Goal: Transaction & Acquisition: Purchase product/service

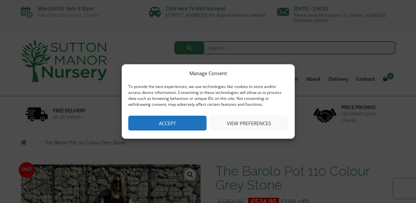
click at [177, 124] on button "Accept" at bounding box center [167, 123] width 78 height 15
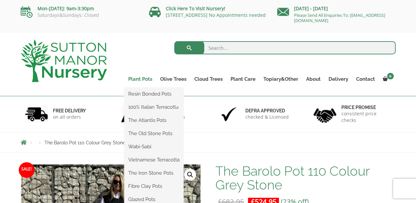
click at [146, 79] on link "Plant Pots" at bounding box center [140, 78] width 32 height 9
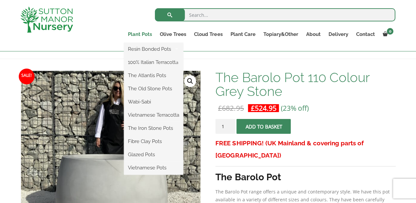
scroll to position [86, 0]
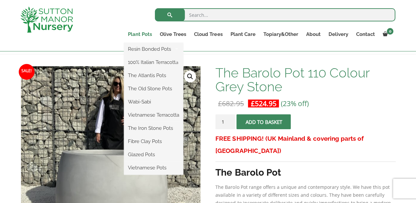
click at [142, 34] on link "Plant Pots" at bounding box center [140, 34] width 32 height 9
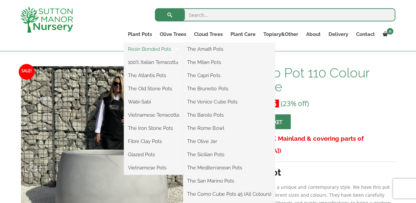
click at [152, 49] on link "Resin Bonded Pots" at bounding box center [153, 49] width 59 height 10
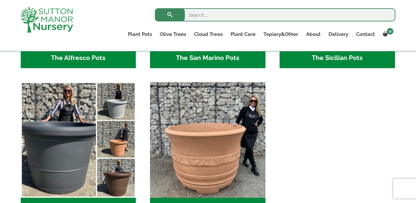
scroll to position [897, 0]
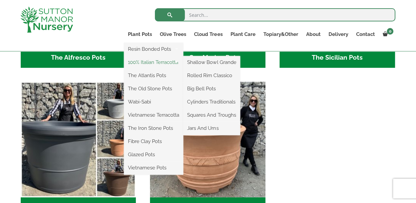
click at [149, 62] on link "100% Italian Terracotta" at bounding box center [153, 62] width 59 height 10
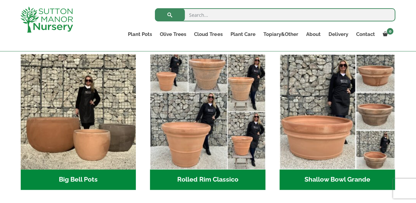
scroll to position [207, 0]
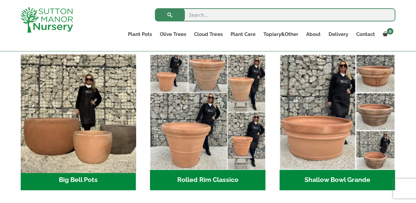
click at [90, 152] on img "Visit product category Big Bell Pots" at bounding box center [78, 111] width 121 height 121
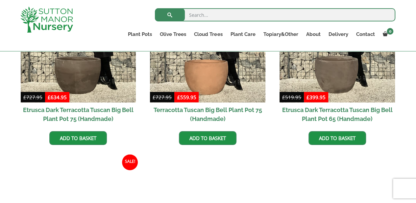
scroll to position [520, 0]
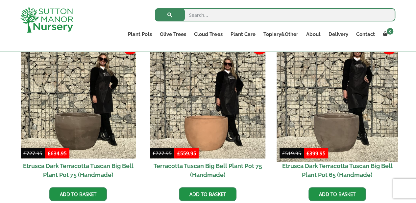
click at [328, 128] on img at bounding box center [337, 100] width 121 height 121
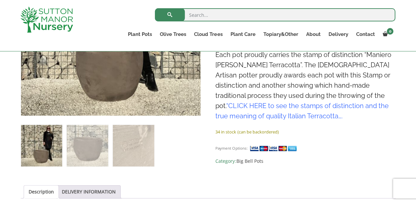
scroll to position [217, 0]
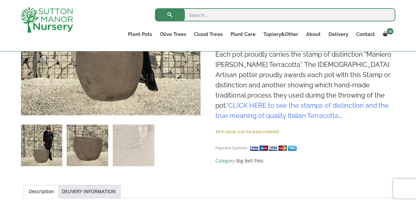
click at [97, 148] on img at bounding box center [87, 144] width 41 height 41
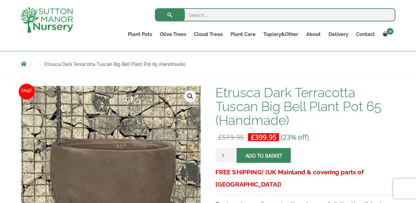
scroll to position [175, 0]
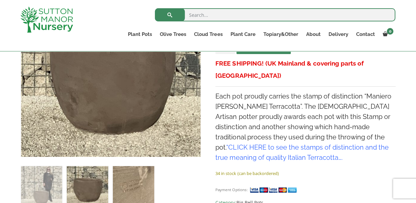
click at [130, 193] on img at bounding box center [133, 186] width 41 height 41
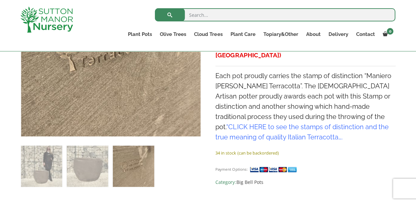
scroll to position [205, 0]
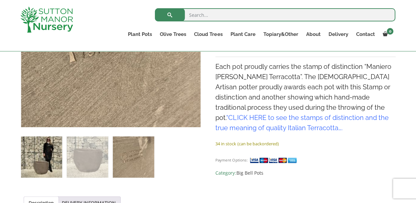
click at [55, 156] on img at bounding box center [41, 156] width 41 height 41
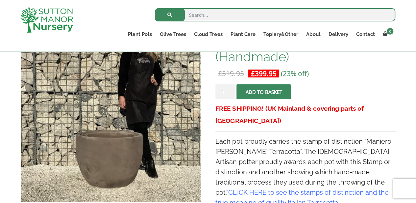
scroll to position [130, 0]
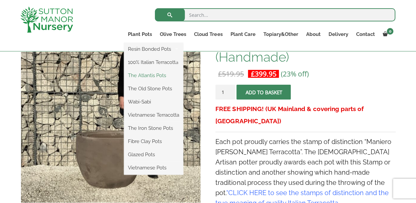
click at [153, 76] on link "The Atlantis Pots" at bounding box center [153, 75] width 59 height 10
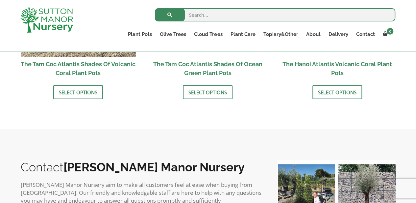
scroll to position [678, 0]
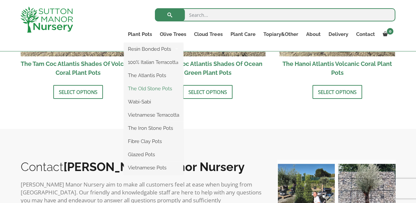
click at [151, 91] on link "The Old Stone Pots" at bounding box center [153, 89] width 59 height 10
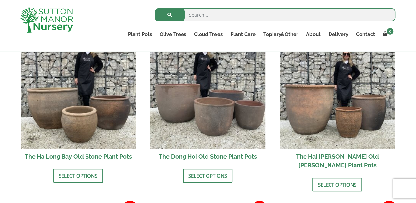
scroll to position [249, 0]
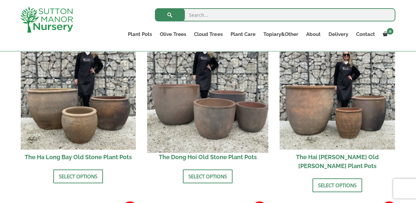
click at [223, 120] on img at bounding box center [207, 91] width 121 height 121
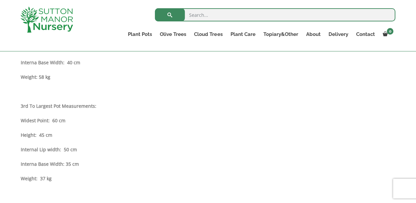
scroll to position [549, 0]
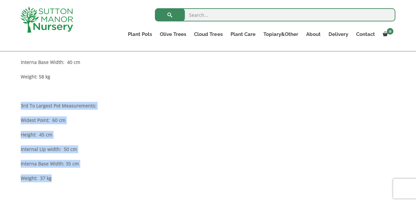
drag, startPoint x: 59, startPoint y: 179, endPoint x: 20, endPoint y: 100, distance: 87.7
click at [20, 100] on div "Sale! 🔍 The Dong Hoi Old Stone Plant Pots £ 279.95 - £ 389.95 £ 214.95 - £ 299.…" at bounding box center [208, 49] width 385 height 903
copy div "3rd To Largest Pot Measurements: Widest Point: 60 cm Height: 45 cm Internal Lip…"
click at [271, 164] on p "Interna Base Width: 35 cm" at bounding box center [208, 164] width 375 height 8
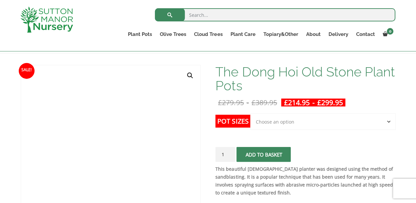
scroll to position [87, 0]
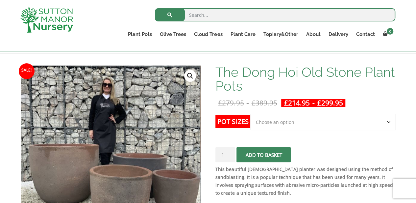
click at [387, 122] on select "Choose an option Click here to buy the 4th to Largest Pot In The Picture Click …" at bounding box center [323, 122] width 145 height 16
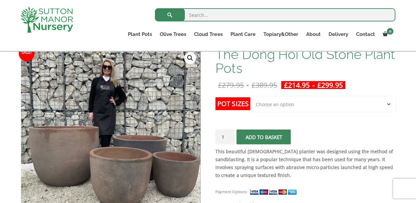
click at [390, 104] on select "Choose an option Click here to buy the 4th to Largest Pot In The Picture Click …" at bounding box center [323, 104] width 145 height 16
click at [251, 96] on select "Choose an option Click here to buy the 4th to Largest Pot In The Picture Click …" at bounding box center [323, 104] width 145 height 16
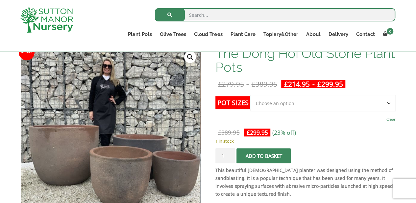
scroll to position [105, 0]
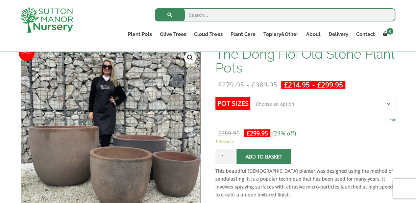
click at [389, 103] on select "Choose an option Click here to buy the 4th to Largest Pot In The Picture Click …" at bounding box center [323, 103] width 145 height 16
click at [251, 95] on select "Choose an option Click here to buy the 4th to Largest Pot In The Picture Click …" at bounding box center [323, 103] width 145 height 16
select select "Click here to buy the 4th to Largest Pot In The Picture"
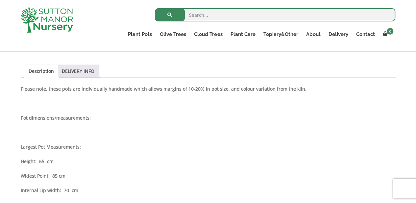
scroll to position [305, 0]
click at [80, 70] on link "DELIVERY INFO" at bounding box center [78, 71] width 33 height 13
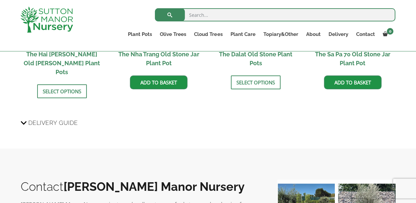
scroll to position [541, 0]
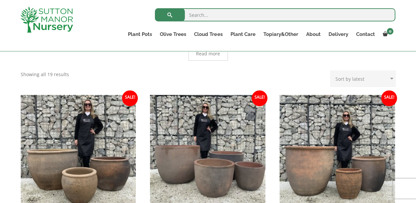
scroll to position [188, 0]
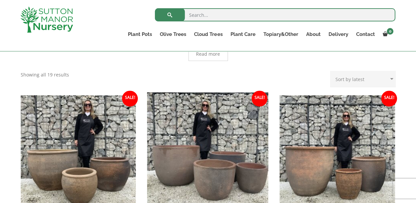
click at [211, 165] on img at bounding box center [207, 152] width 121 height 121
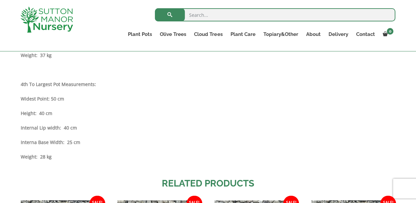
scroll to position [672, 0]
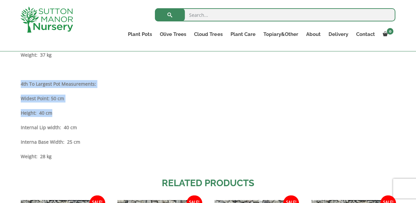
drag, startPoint x: 57, startPoint y: 115, endPoint x: 20, endPoint y: 81, distance: 50.3
copy div "4th To Largest Pot Measurements: Widest Point: 50 cm Height: 40 cm"
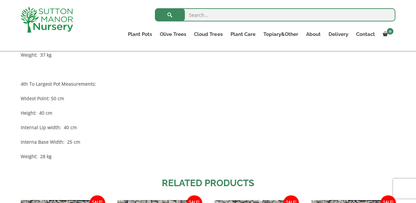
click at [259, 142] on p "Interna Base Width: 25 cm" at bounding box center [208, 142] width 375 height 8
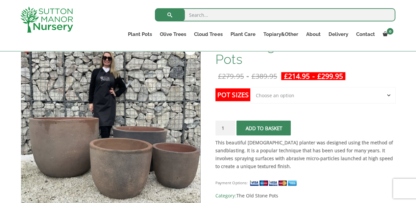
scroll to position [114, 0]
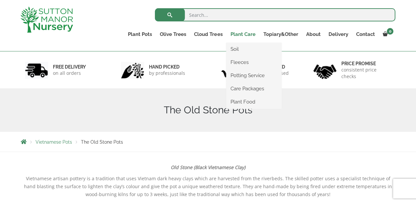
scroll to position [14, 0]
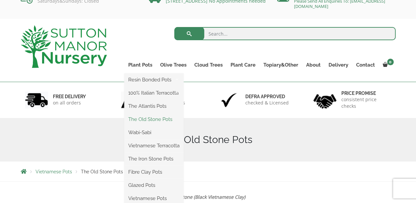
click at [156, 120] on link "The Old Stone Pots" at bounding box center [153, 119] width 59 height 10
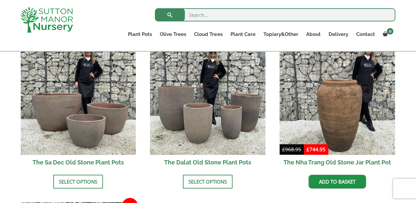
scroll to position [416, 0]
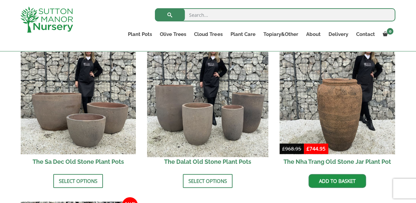
click at [194, 112] on img at bounding box center [207, 96] width 121 height 121
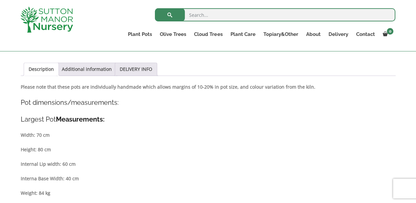
scroll to position [310, 0]
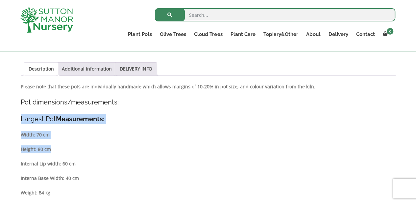
drag, startPoint x: 52, startPoint y: 149, endPoint x: 19, endPoint y: 117, distance: 46.3
copy div "Largest Pot Measurements: Width: 70 cm Height: 80 cm"
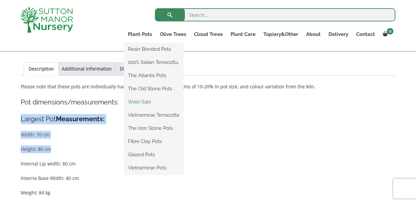
click at [144, 102] on link "Wabi-Sabi" at bounding box center [153, 102] width 59 height 10
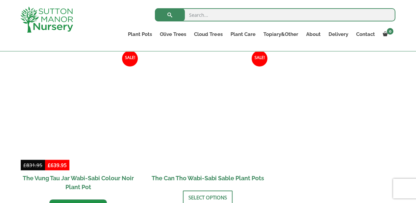
scroll to position [852, 0]
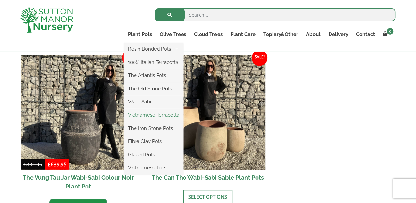
click at [153, 114] on link "Vietnamese Terracotta" at bounding box center [153, 115] width 59 height 10
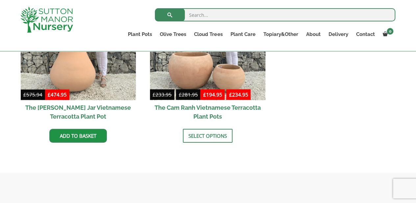
scroll to position [407, 0]
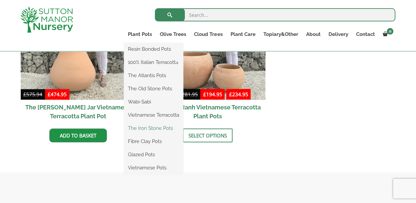
click at [154, 128] on link "The Iron Stone Pots" at bounding box center [153, 128] width 59 height 10
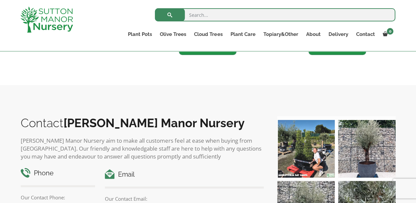
scroll to position [552, 0]
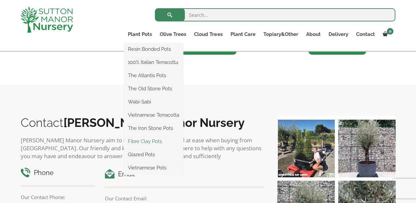
click at [152, 143] on link "Fibre Clay Pots" at bounding box center [153, 141] width 59 height 10
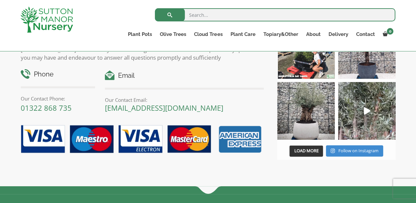
scroll to position [466, 0]
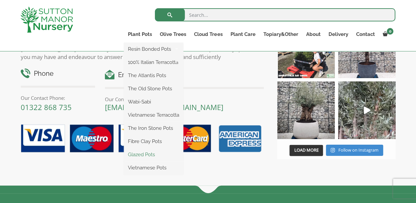
click at [144, 155] on link "Glazed Pots" at bounding box center [153, 154] width 59 height 10
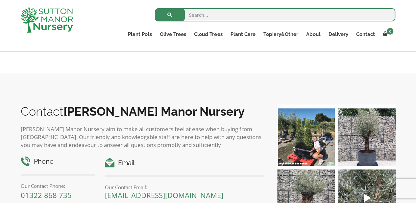
scroll to position [849, 0]
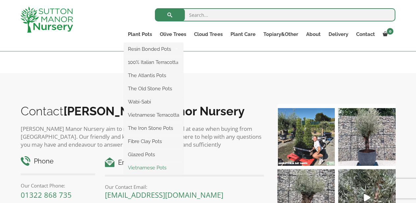
click at [148, 168] on link "Vietnamese Pots" at bounding box center [153, 168] width 59 height 10
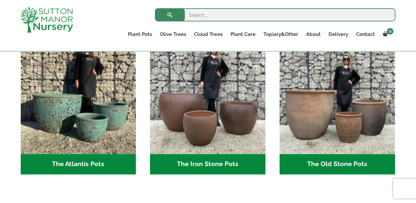
scroll to position [360, 0]
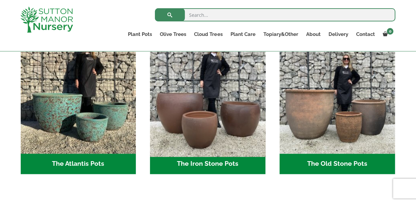
click at [203, 127] on img "Visit product category The Iron Stone Pots" at bounding box center [207, 95] width 121 height 121
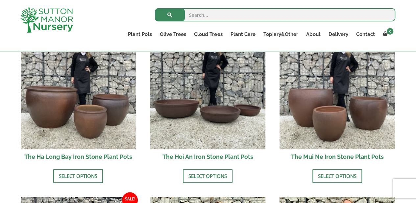
scroll to position [252, 0]
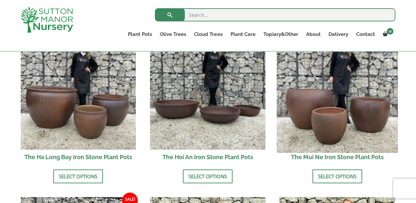
click at [335, 130] on img at bounding box center [337, 91] width 121 height 121
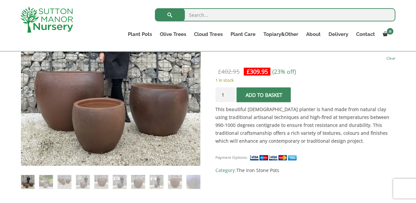
scroll to position [165, 0]
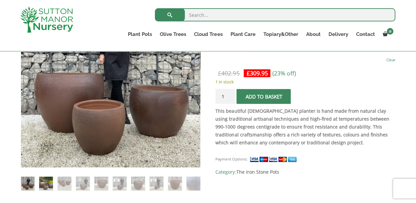
click at [48, 186] on img at bounding box center [45, 182] width 13 height 13
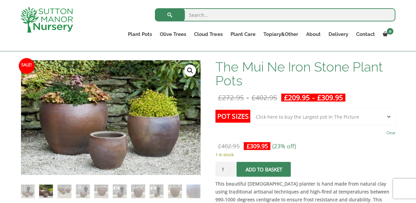
scroll to position [92, 0]
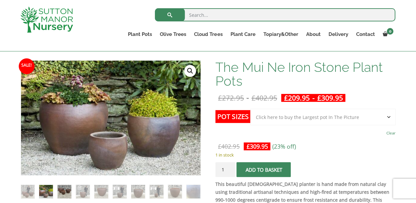
click at [65, 191] on img at bounding box center [64, 191] width 13 height 13
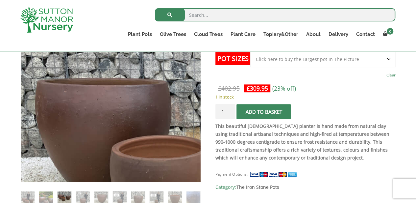
scroll to position [163, 0]
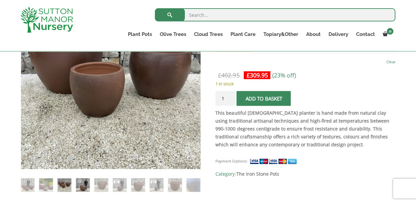
click at [84, 185] on img at bounding box center [82, 184] width 13 height 13
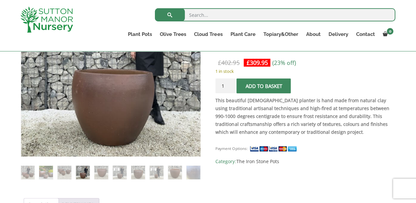
scroll to position [177, 0]
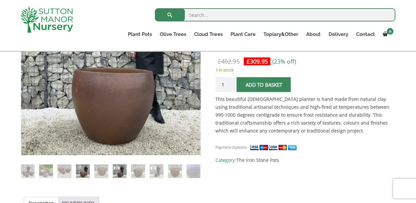
click at [117, 172] on img at bounding box center [119, 170] width 13 height 13
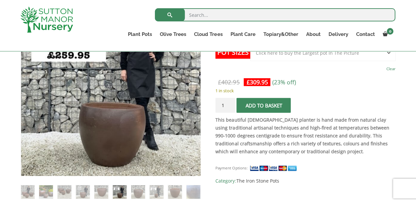
scroll to position [156, 0]
click at [159, 190] on img at bounding box center [156, 191] width 13 height 13
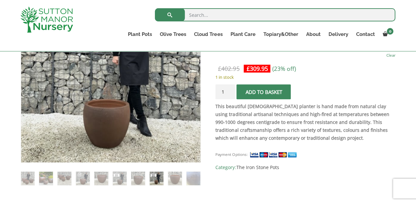
scroll to position [170, 0]
click at [176, 177] on img at bounding box center [174, 177] width 13 height 13
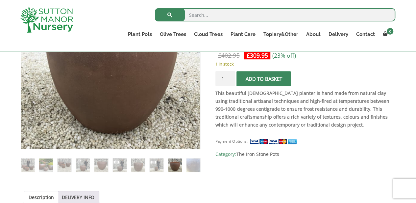
scroll to position [177, 0]
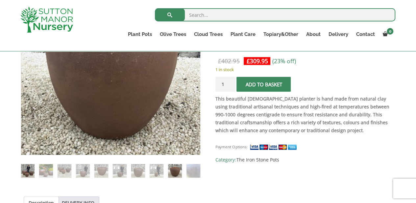
click at [29, 168] on img at bounding box center [27, 170] width 13 height 13
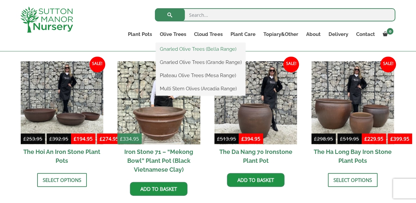
scroll to position [733, 0]
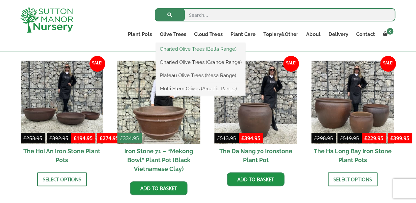
click at [176, 50] on link "Gnarled Olive Trees (Bella Range)" at bounding box center [201, 49] width 90 height 10
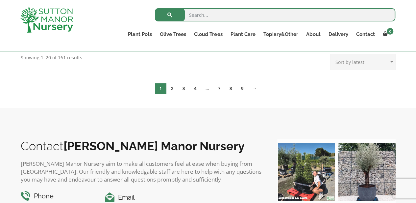
scroll to position [142, 0]
click at [173, 88] on link "2" at bounding box center [173, 88] width 12 height 11
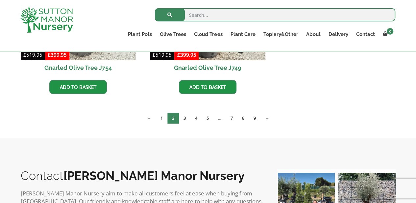
scroll to position [438, 0]
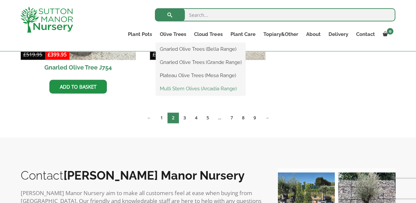
click at [185, 90] on link "Multi Stem Olives (Arcadia Range)" at bounding box center [201, 89] width 90 height 10
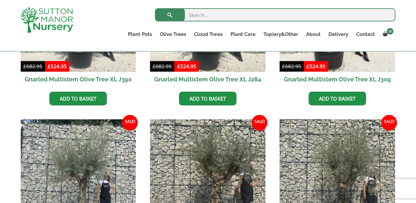
scroll to position [381, 0]
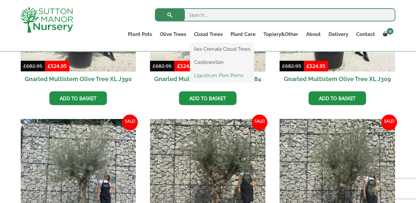
drag, startPoint x: 214, startPoint y: 77, endPoint x: 210, endPoint y: 74, distance: 4.7
click at [210, 74] on link "Ligustrum Pom Poms" at bounding box center [222, 75] width 64 height 10
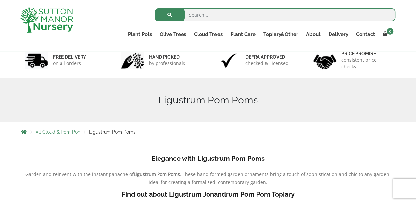
scroll to position [41, 0]
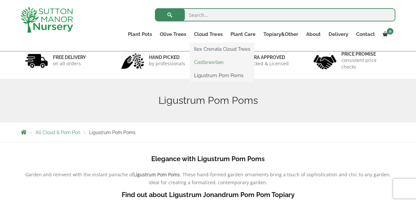
click at [210, 64] on link "Castlewellan" at bounding box center [222, 62] width 64 height 10
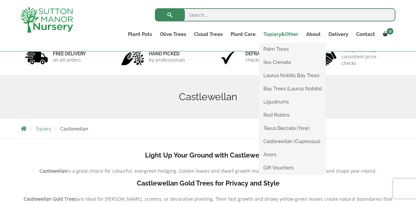
scroll to position [45, 0]
click at [279, 117] on link "Red Robins" at bounding box center [292, 115] width 67 height 10
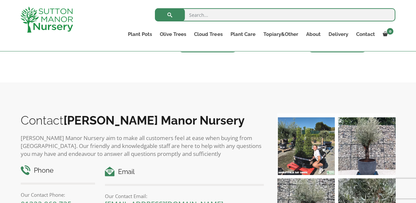
scroll to position [453, 0]
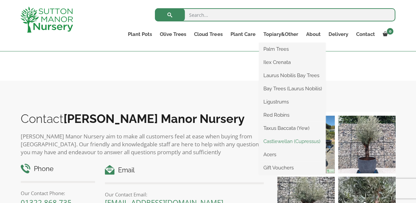
click at [288, 142] on link "Castlewellan (Cupressus)" at bounding box center [292, 141] width 67 height 10
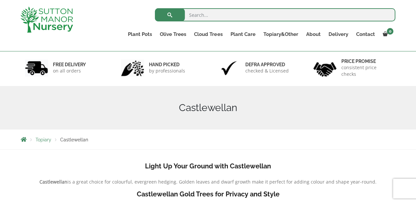
scroll to position [1, 0]
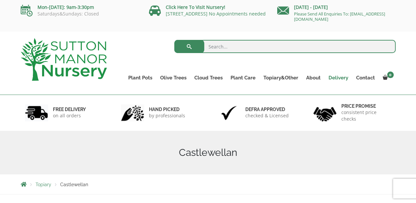
click at [340, 78] on link "Delivery" at bounding box center [339, 77] width 28 height 9
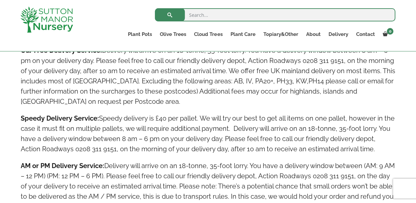
scroll to position [414, 0]
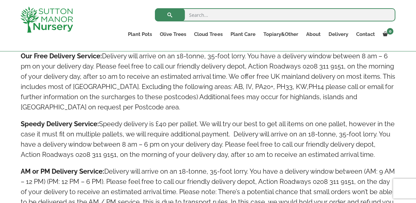
click at [259, 13] on input "search" at bounding box center [275, 14] width 241 height 13
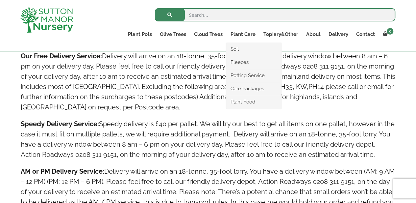
type input "old stone"
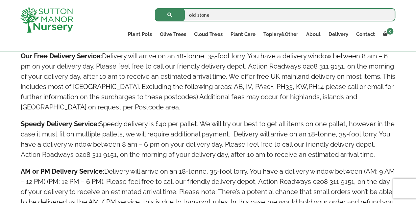
click at [155, 8] on button "submit" at bounding box center [170, 14] width 30 height 13
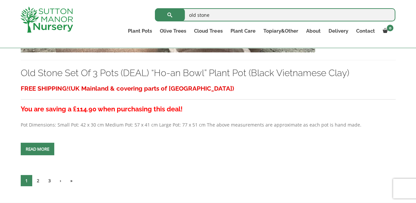
scroll to position [2459, 0]
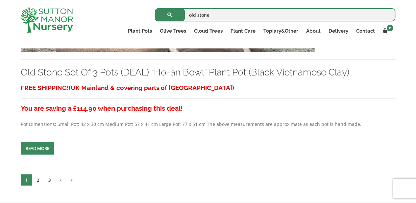
click at [40, 177] on link "2" at bounding box center [38, 179] width 12 height 11
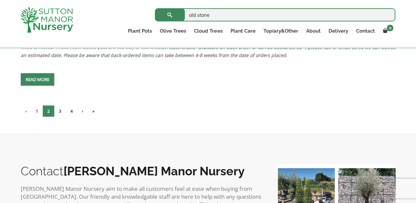
scroll to position [2618, 0]
click at [60, 108] on link "3" at bounding box center [60, 110] width 12 height 11
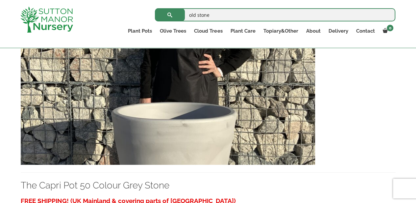
scroll to position [2505, 0]
click at [137, 136] on img at bounding box center [168, 94] width 295 height 142
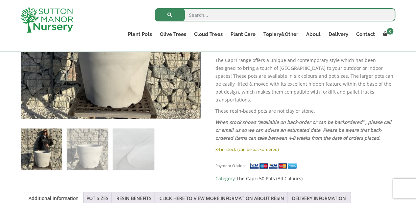
scroll to position [213, 0]
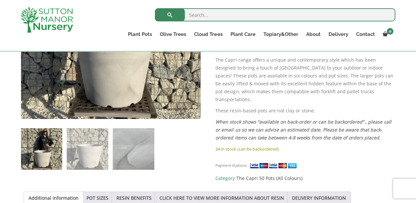
click at [137, 152] on img at bounding box center [133, 148] width 41 height 41
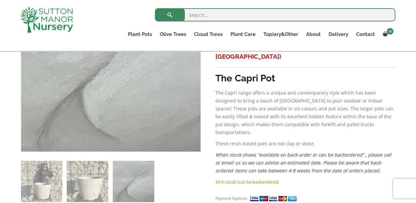
scroll to position [198, 0]
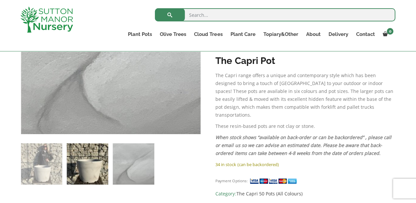
click at [87, 159] on img at bounding box center [87, 163] width 41 height 41
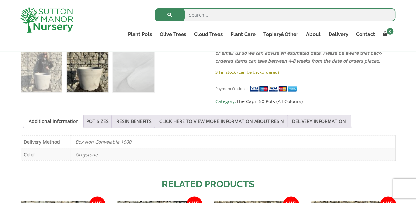
scroll to position [291, 0]
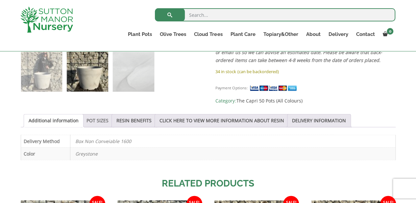
click at [92, 117] on link "POT SIZES" at bounding box center [98, 120] width 22 height 13
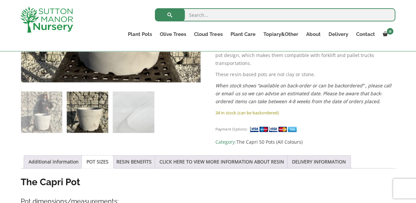
scroll to position [246, 0]
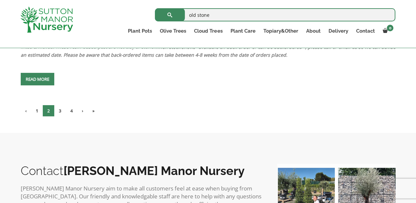
click at [39, 110] on link "1" at bounding box center [37, 110] width 12 height 11
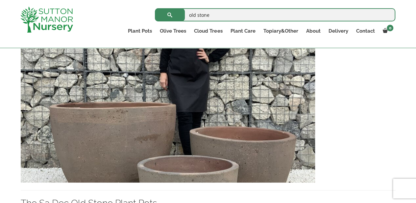
scroll to position [876, 0]
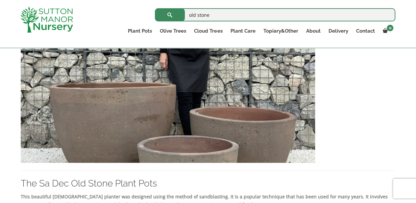
click at [119, 144] on img at bounding box center [168, 92] width 295 height 142
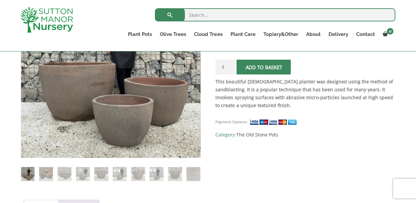
scroll to position [172, 0]
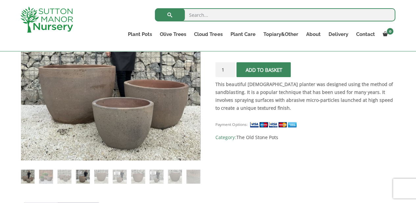
click at [78, 175] on img at bounding box center [82, 176] width 13 height 13
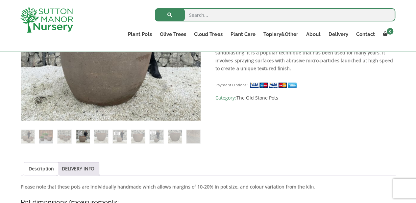
scroll to position [212, 0]
click at [120, 137] on img at bounding box center [119, 135] width 13 height 13
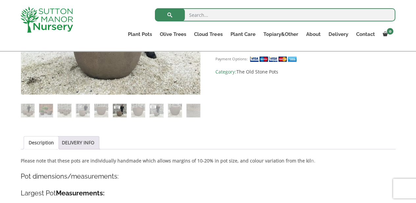
scroll to position [237, 0]
click at [118, 110] on img at bounding box center [119, 110] width 13 height 13
click at [119, 112] on img at bounding box center [119, 110] width 13 height 13
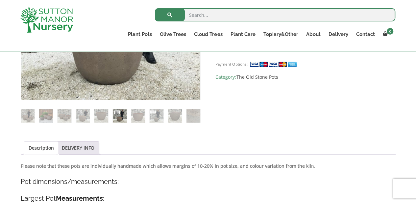
scroll to position [233, 0]
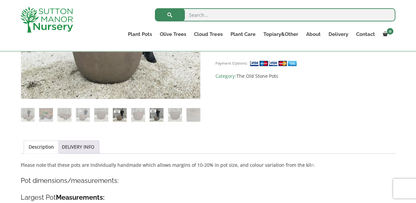
click at [156, 114] on img at bounding box center [156, 114] width 13 height 13
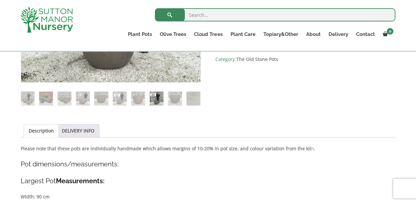
scroll to position [251, 0]
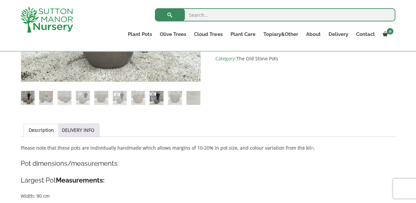
click at [29, 97] on img at bounding box center [27, 97] width 13 height 13
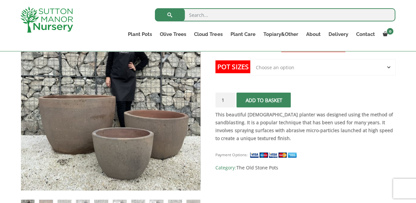
scroll to position [162, 0]
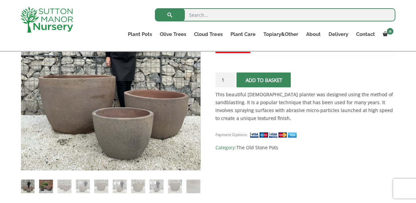
click at [43, 181] on img at bounding box center [45, 185] width 13 height 13
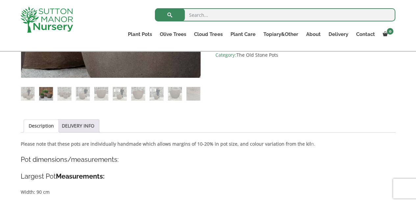
scroll to position [254, 0]
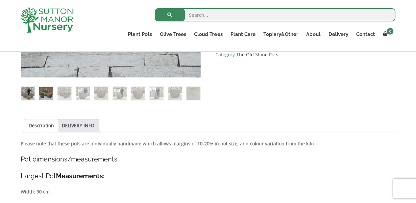
click at [26, 94] on img at bounding box center [27, 93] width 13 height 13
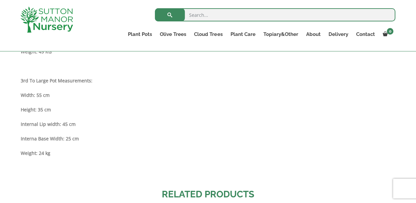
scroll to position [587, 0]
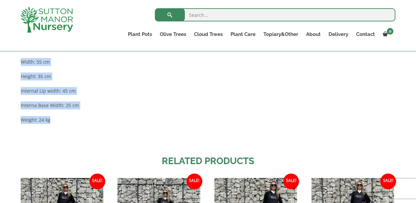
drag, startPoint x: 20, startPoint y: 83, endPoint x: 63, endPoint y: 119, distance: 55.1
copy div "2nd To Large Pot Measurements: Width: 70 cm Height: 45 cm Internal Lip width: 6…"
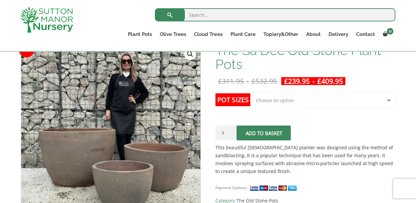
scroll to position [108, 0]
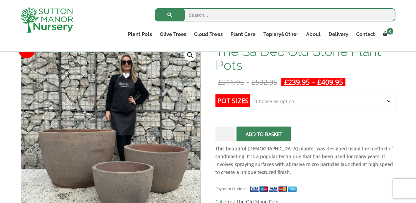
click at [280, 97] on select "Choose an option Click here to buy the 3rd to Largest Pot In The Picture Click …" at bounding box center [323, 101] width 145 height 16
click at [251, 93] on select "Choose an option Click here to buy the 3rd to Largest Pot In The Picture Click …" at bounding box center [323, 101] width 145 height 16
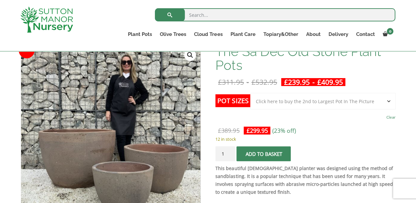
click at [390, 100] on select "Choose an option Click here to buy the 3rd to Largest Pot In The Picture Click …" at bounding box center [323, 101] width 145 height 16
click at [251, 93] on select "Choose an option Click here to buy the 3rd to Largest Pot In The Picture Click …" at bounding box center [323, 101] width 145 height 16
select select "Click here to buy the 3rd to Largest Pot In The Picture"
click at [340, 35] on link "Delivery" at bounding box center [339, 34] width 28 height 9
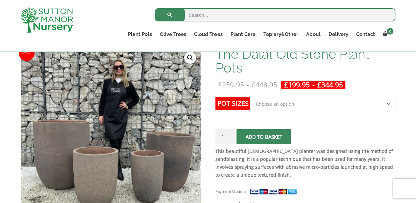
scroll to position [107, 0]
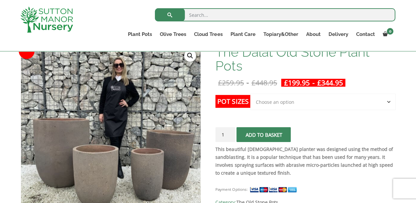
click at [389, 102] on select "Choose an option Click here to buy the 4th to Largest Pot In The Picture Click …" at bounding box center [323, 101] width 145 height 16
select select "Click here to buy the Largest pot In The Picture"
click at [251, 93] on select "Choose an option Click here to buy the 4th to Largest Pot In The Picture Click …" at bounding box center [323, 101] width 145 height 16
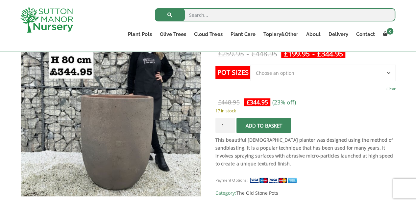
scroll to position [128, 0]
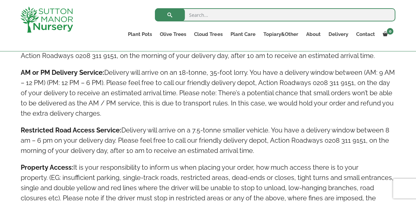
scroll to position [513, 0]
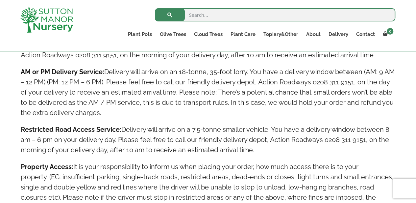
drag, startPoint x: 257, startPoint y: 150, endPoint x: 15, endPoint y: 130, distance: 243.1
click at [15, 130] on div "Sutton Manor Nursery’s Delivery Policy! All Deliveries will arrive in a LARGE V…" at bounding box center [208, 146] width 416 height 952
copy div "Sutton Manor Nursery’s Delivery Policy! All Deliveries will arrive in a LARGE V…"
click at [74, 144] on h4 "Restricted Road Access Service: Delivery will arrive on a 7.5-tonne smaller veh…" at bounding box center [208, 139] width 375 height 31
drag, startPoint x: 22, startPoint y: 128, endPoint x: 261, endPoint y: 147, distance: 239.4
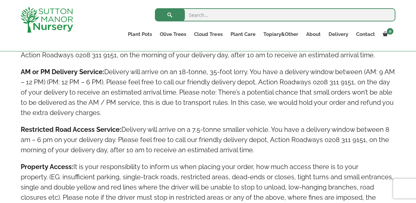
click at [261, 147] on h4 "Restricted Road Access Service: Delivery will arrive on a 7.5-tonne smaller veh…" at bounding box center [208, 139] width 375 height 31
copy h4 "Restricted Road Access Service: Delivery will arrive on a 7.5-tonne smaller veh…"
click at [314, 151] on h4 "Restricted Road Access Service: Delivery will arrive on a 7.5-tonne smaller veh…" at bounding box center [208, 139] width 375 height 31
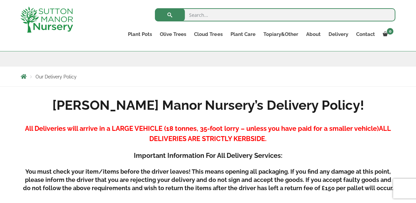
scroll to position [99, 0]
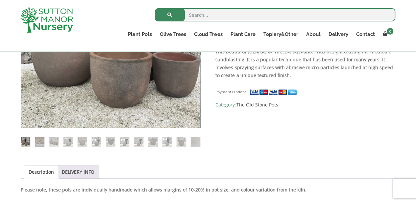
scroll to position [202, 0]
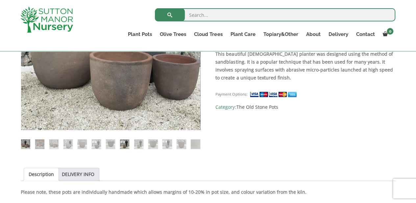
click at [122, 143] on img at bounding box center [124, 143] width 9 height 9
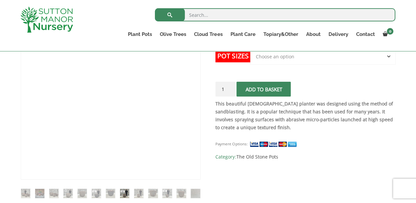
scroll to position [165, 0]
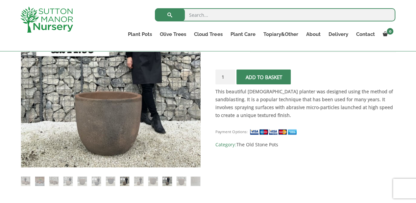
click at [163, 182] on img at bounding box center [167, 180] width 9 height 9
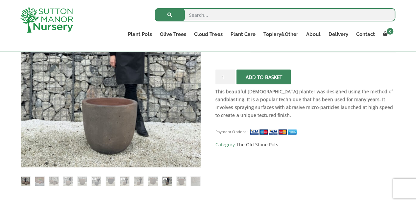
click at [26, 181] on img at bounding box center [25, 180] width 9 height 9
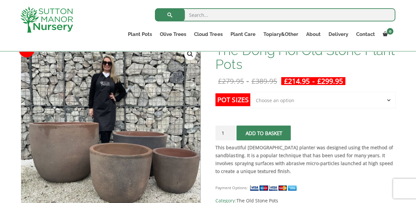
scroll to position [108, 0]
click at [388, 99] on select "Choose an option Click here to buy the 4th to Largest Pot In The Picture Click …" at bounding box center [323, 100] width 145 height 16
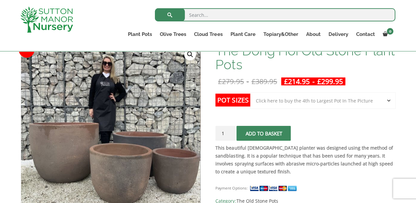
click at [251, 92] on select "Choose an option Click here to buy the 4th to Largest Pot In The Picture Click …" at bounding box center [323, 100] width 145 height 16
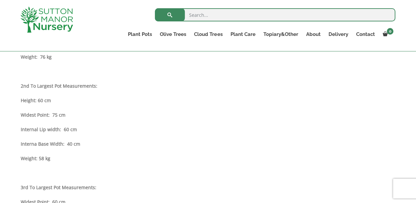
scroll to position [462, 0]
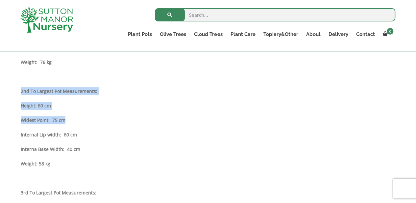
drag, startPoint x: 65, startPoint y: 120, endPoint x: 18, endPoint y: 91, distance: 54.8
click at [18, 91] on div "Sale! 🔍 The Dong Hoi Old Stone Plant Pots £ 279.95 - £ 389.95 £ 214.95 - £ 299.…" at bounding box center [208, 132] width 385 height 894
copy div "2nd To Largest Pot Measurements: Height: 60 cm Widest Point: 75 cm"
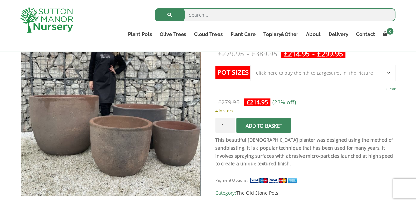
scroll to position [135, 0]
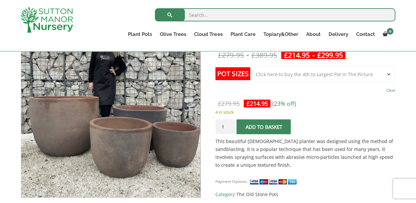
click at [390, 74] on select "Choose an option Click here to buy the 4th to Largest Pot In The Picture Click …" at bounding box center [323, 74] width 145 height 16
select select "Click here to buy the 2nd to Largest Pot In The Picture"
click at [251, 66] on select "Choose an option Click here to buy the 4th to Largest Pot In The Picture Click …" at bounding box center [323, 74] width 145 height 16
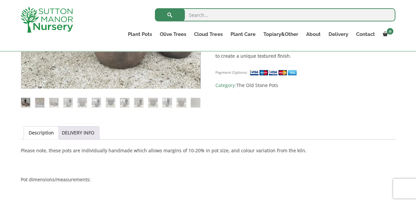
scroll to position [236, 0]
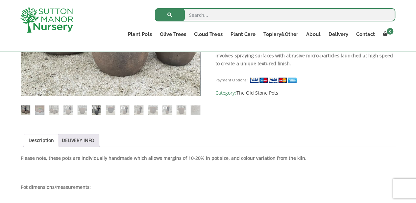
click at [94, 110] on img at bounding box center [96, 109] width 9 height 9
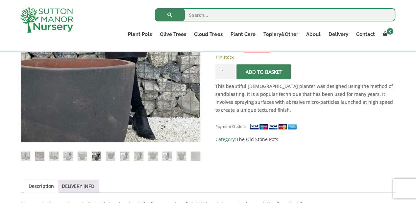
scroll to position [190, 0]
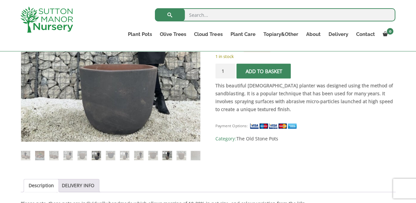
click at [166, 154] on img at bounding box center [167, 155] width 9 height 9
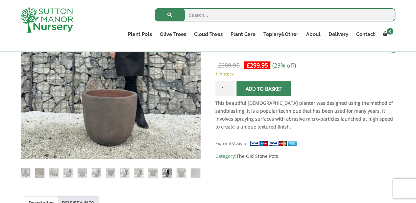
scroll to position [173, 0]
click at [92, 171] on img at bounding box center [96, 172] width 9 height 9
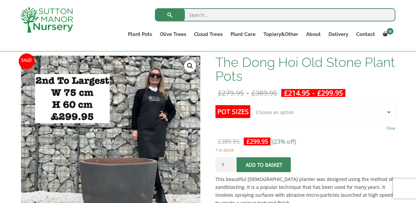
scroll to position [97, 0]
